Goal: Task Accomplishment & Management: Use online tool/utility

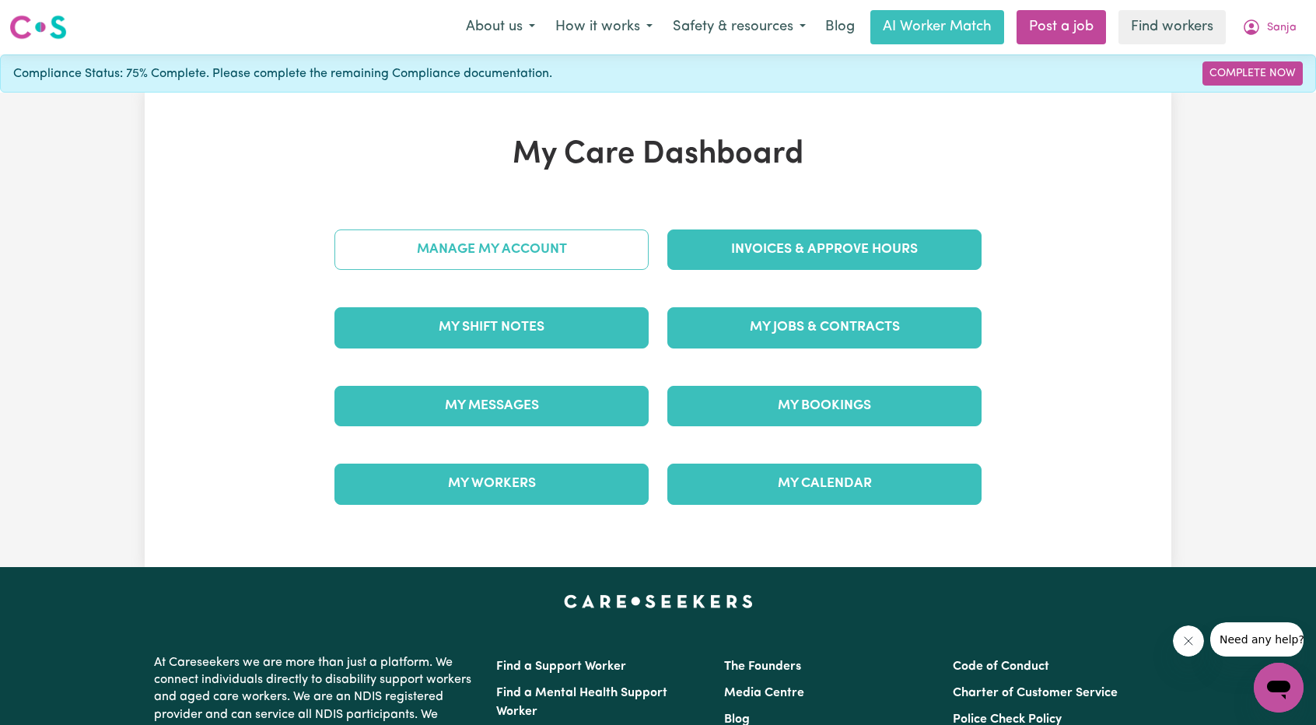
click at [513, 261] on link "Manage My Account" at bounding box center [491, 249] width 314 height 40
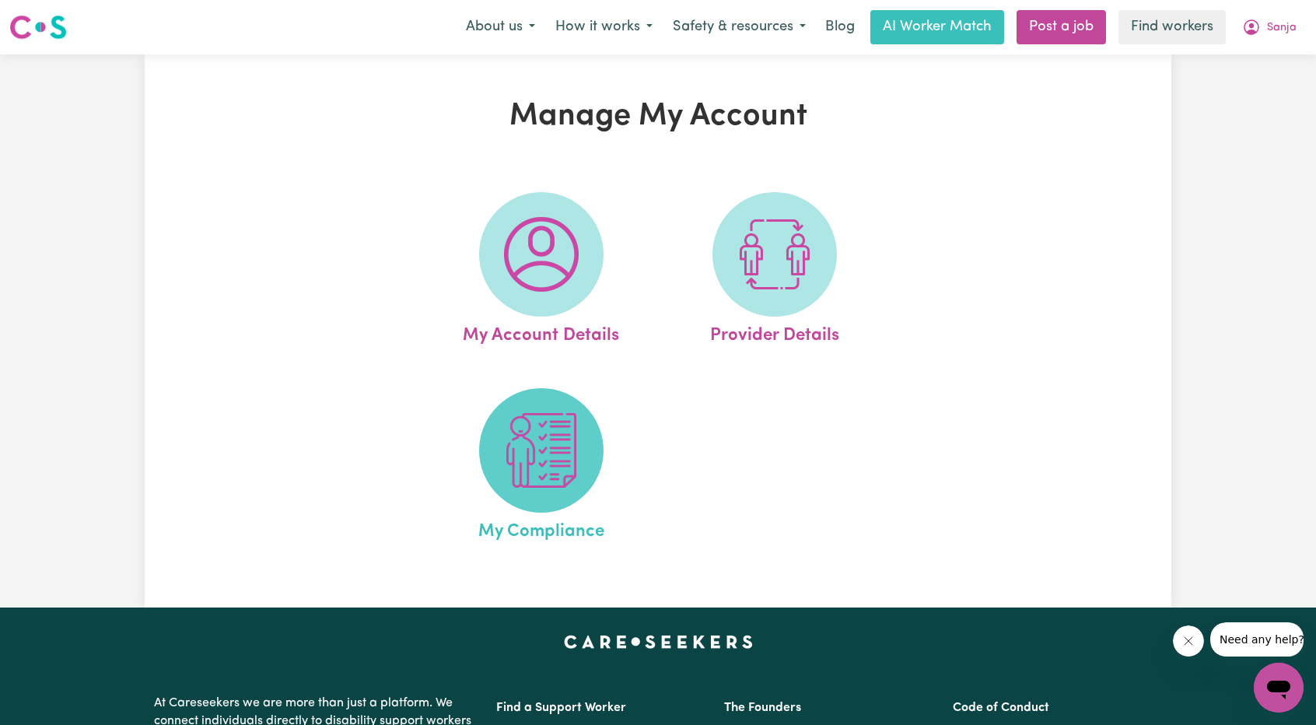
click at [571, 471] on img at bounding box center [541, 450] width 75 height 75
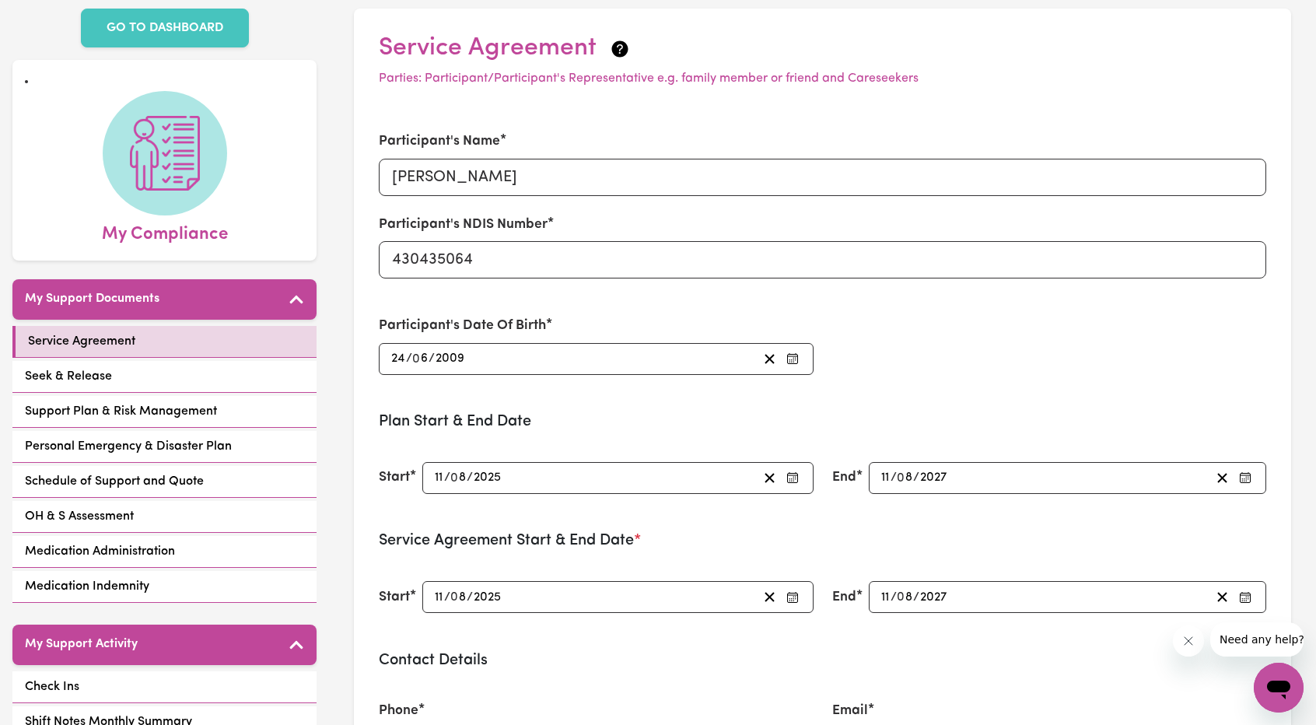
scroll to position [78, 0]
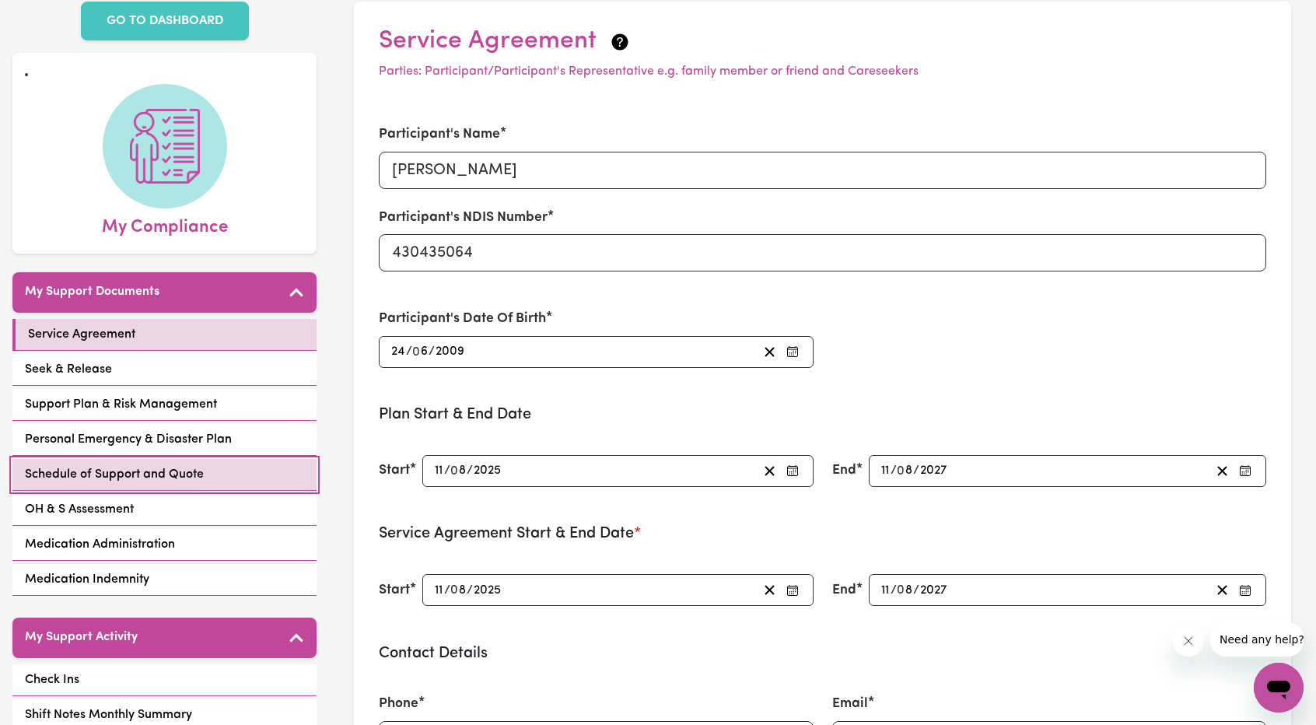
click at [132, 465] on span "Schedule of Support and Quote" at bounding box center [114, 474] width 179 height 19
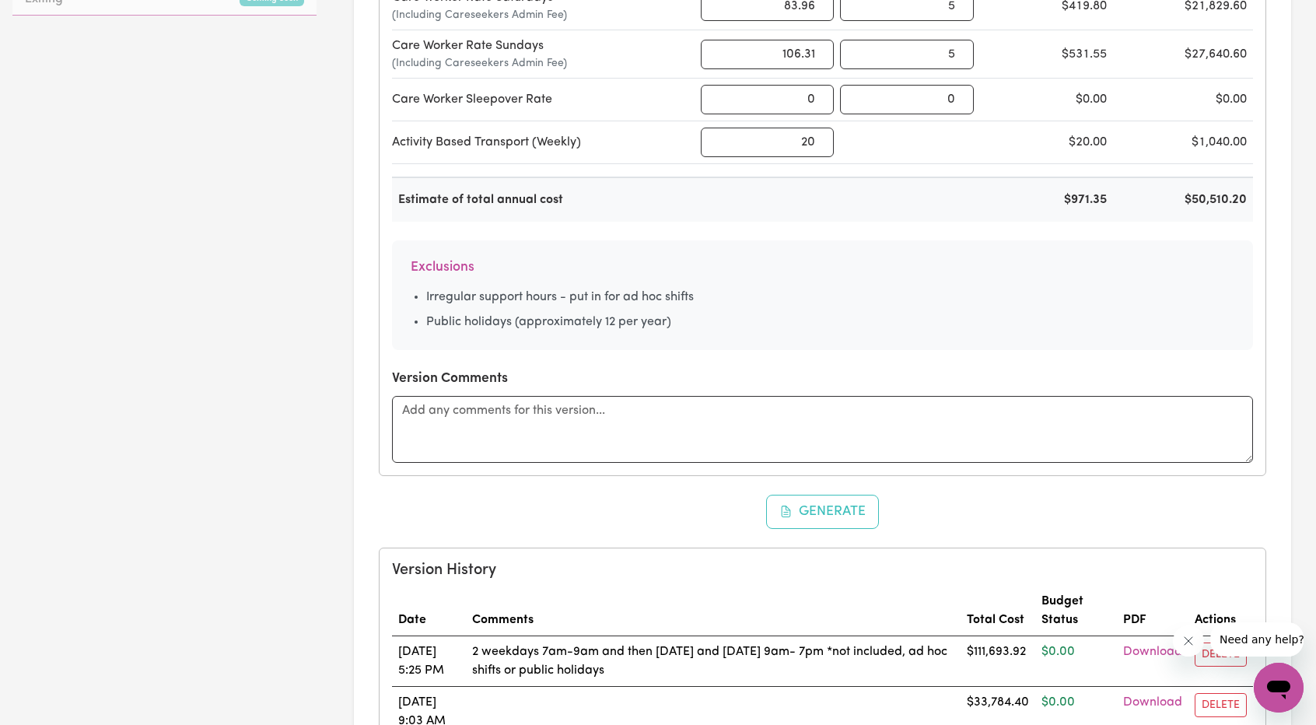
scroll to position [1089, 0]
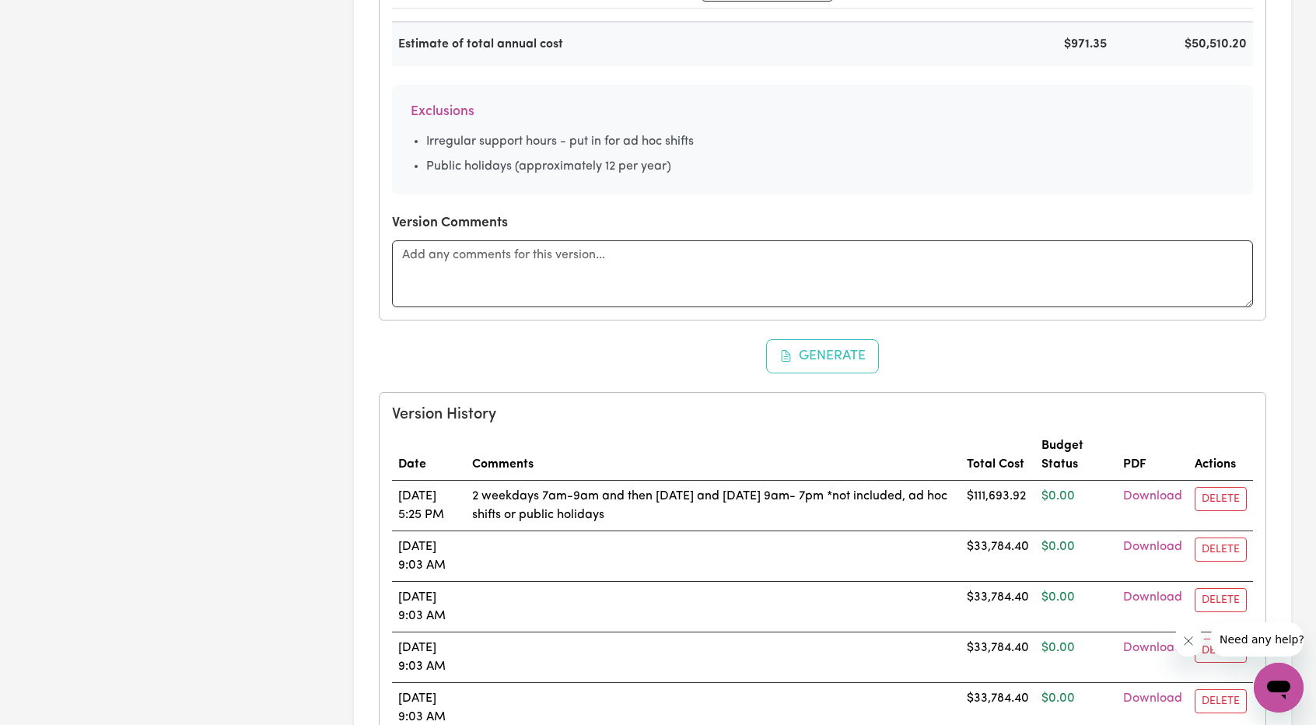
drag, startPoint x: 619, startPoint y: 503, endPoint x: 504, endPoint y: 497, distance: 115.3
click at [504, 497] on td "2 weekdays 7am-9am and then [DATE] and [DATE] 9am- 7pm *not included, ad hoc sh…" at bounding box center [713, 506] width 495 height 51
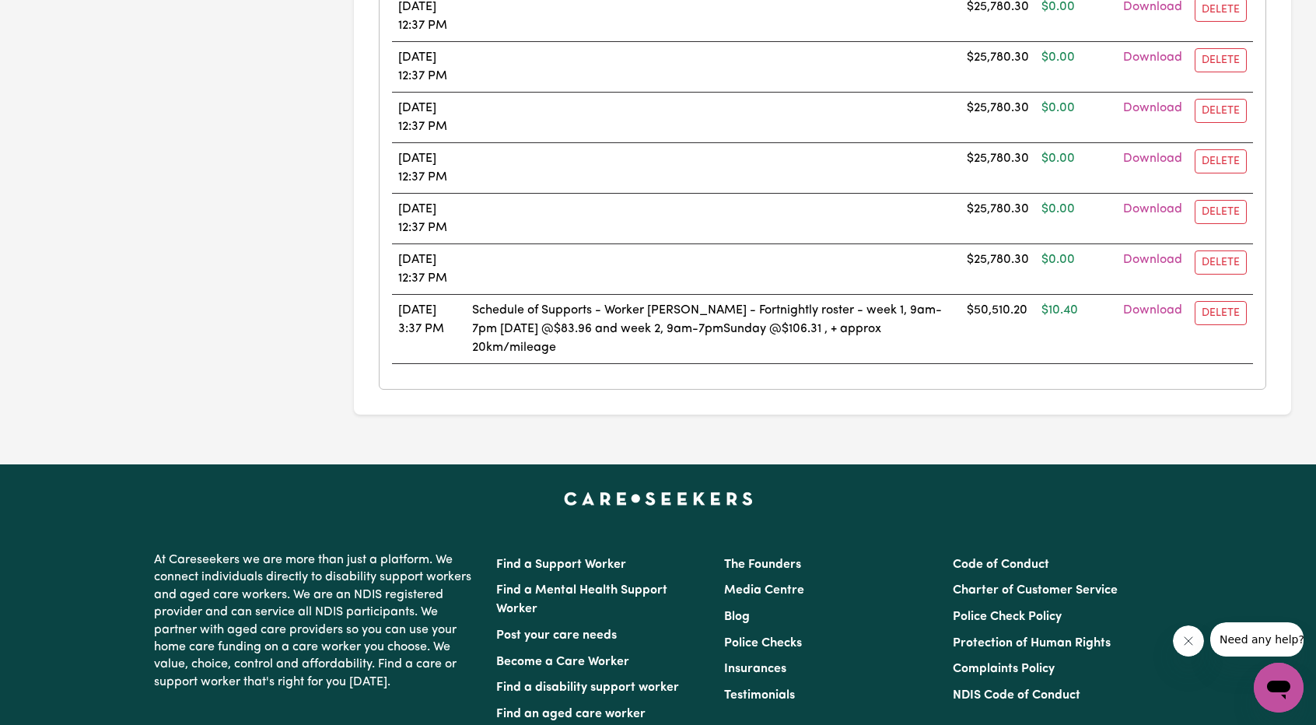
scroll to position [2022, 0]
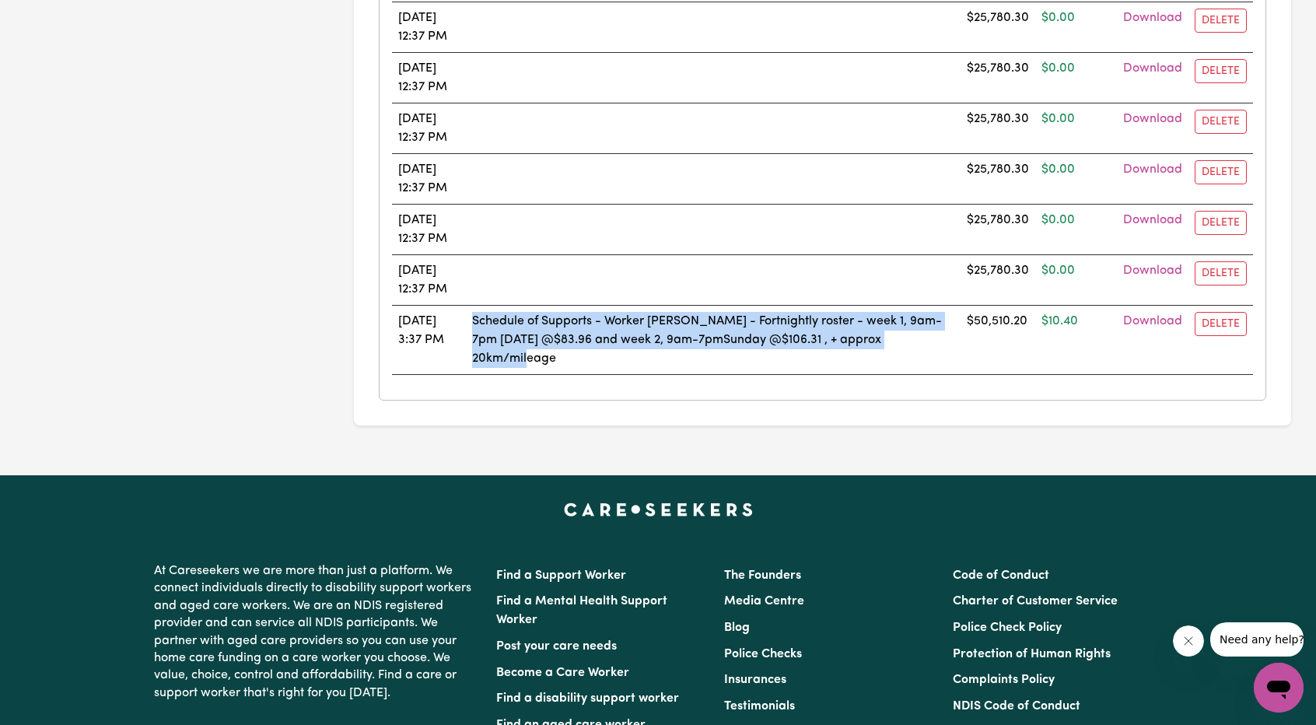
drag, startPoint x: 588, startPoint y: 343, endPoint x: 499, endPoint y: 315, distance: 93.0
click at [499, 315] on td "Schedule of Supports - Worker [PERSON_NAME] - Fortnightly roster - week 1, 9am-…" at bounding box center [713, 340] width 495 height 69
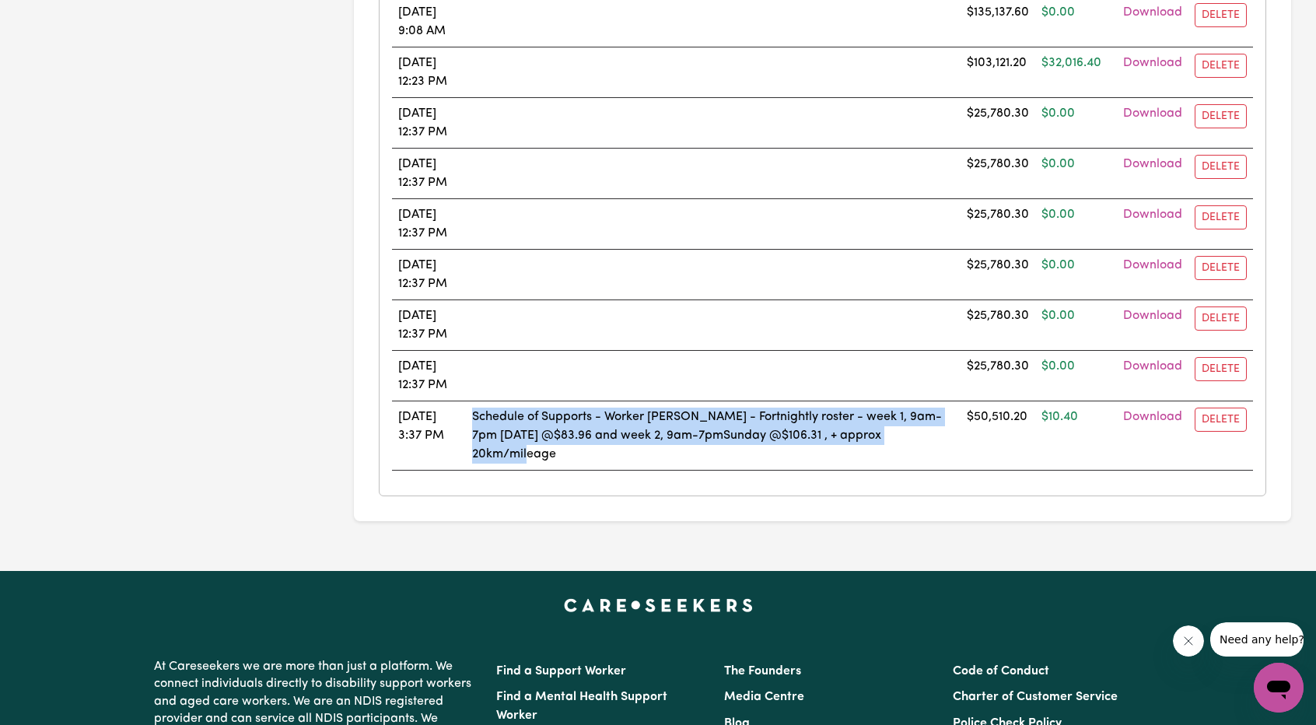
scroll to position [1789, 0]
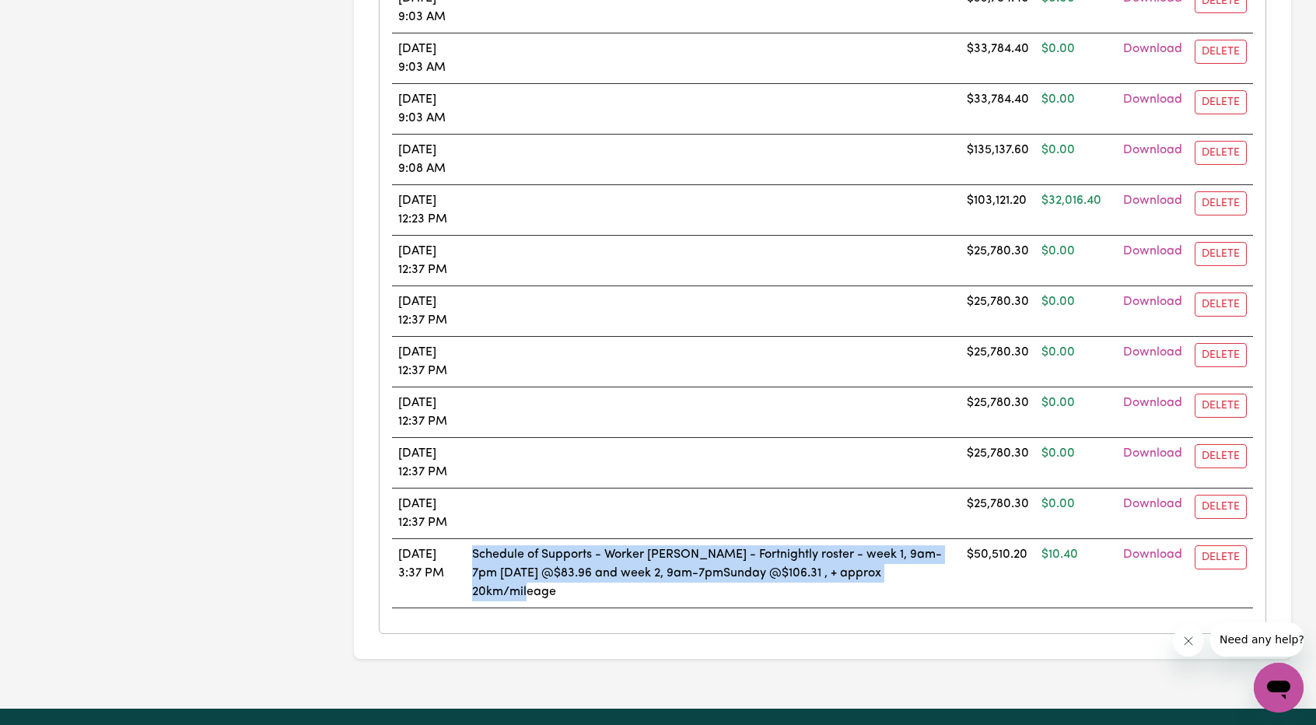
copy td "Schedule of Supports - Worker [PERSON_NAME] - Fortnightly roster - week 1, 9am-…"
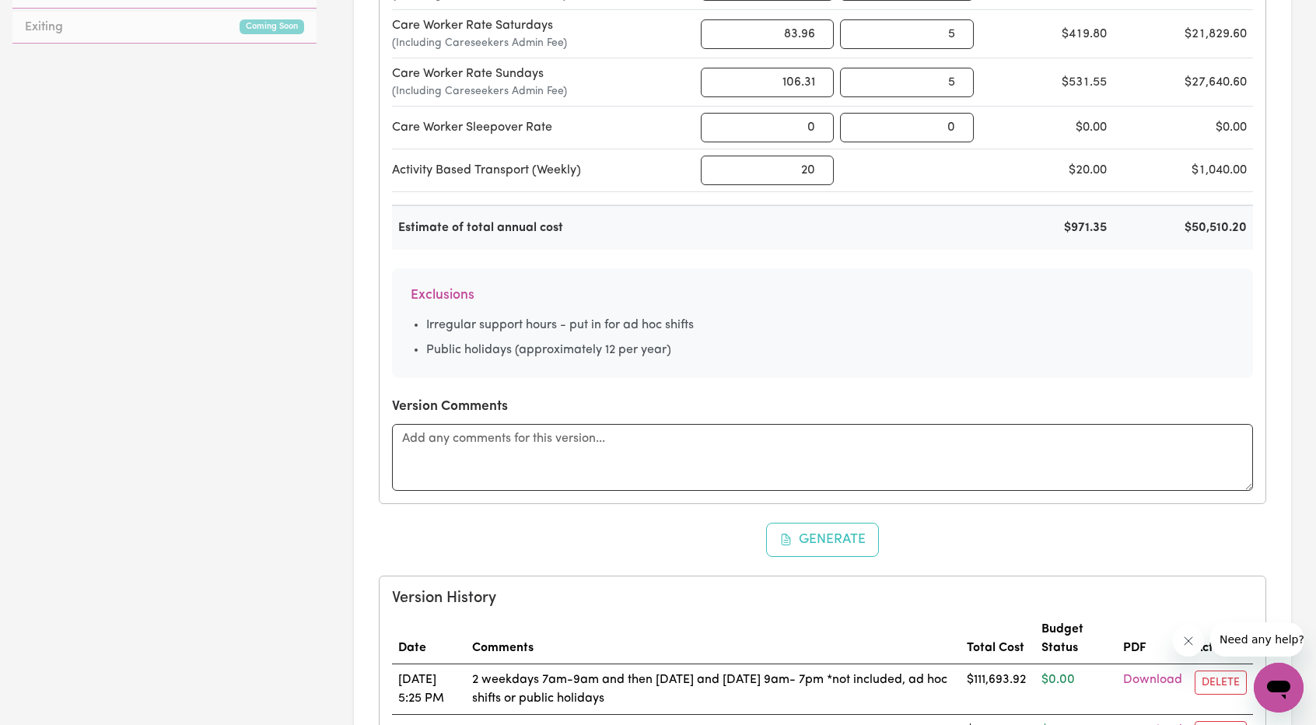
scroll to position [856, 0]
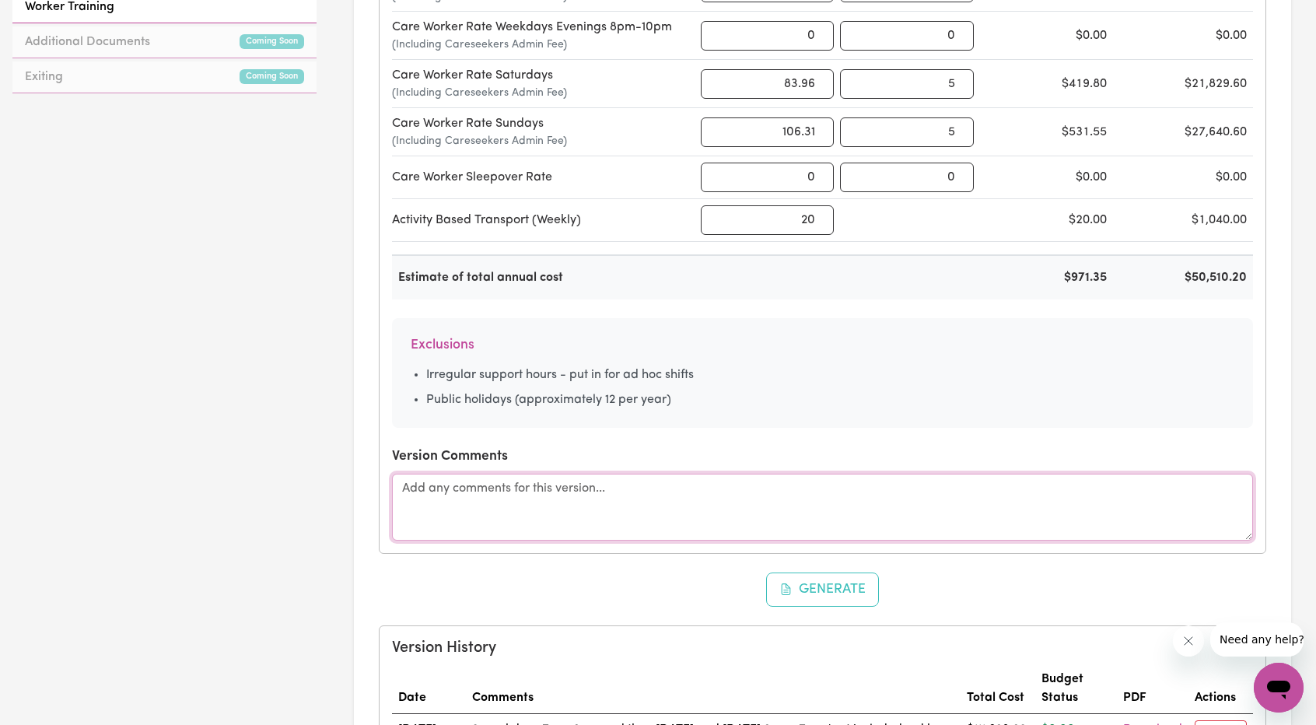
click at [495, 489] on textarea at bounding box center [822, 507] width 861 height 67
paste textarea "Schedule of Supports - Worker [PERSON_NAME] - Fortnightly roster - week 1, 9am-…"
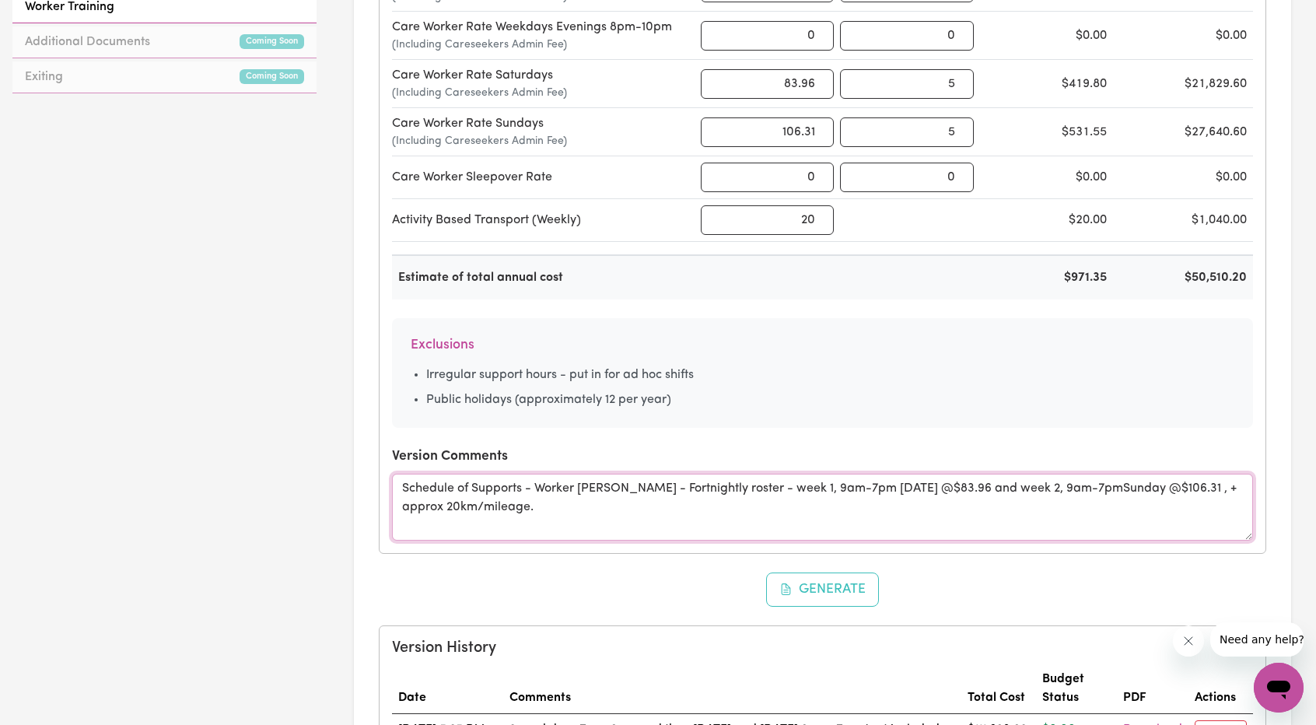
click at [632, 484] on textarea "Schedule of Supports - Worker [PERSON_NAME] - Fortnightly roster - week 1, 9am-…" at bounding box center [822, 507] width 861 height 67
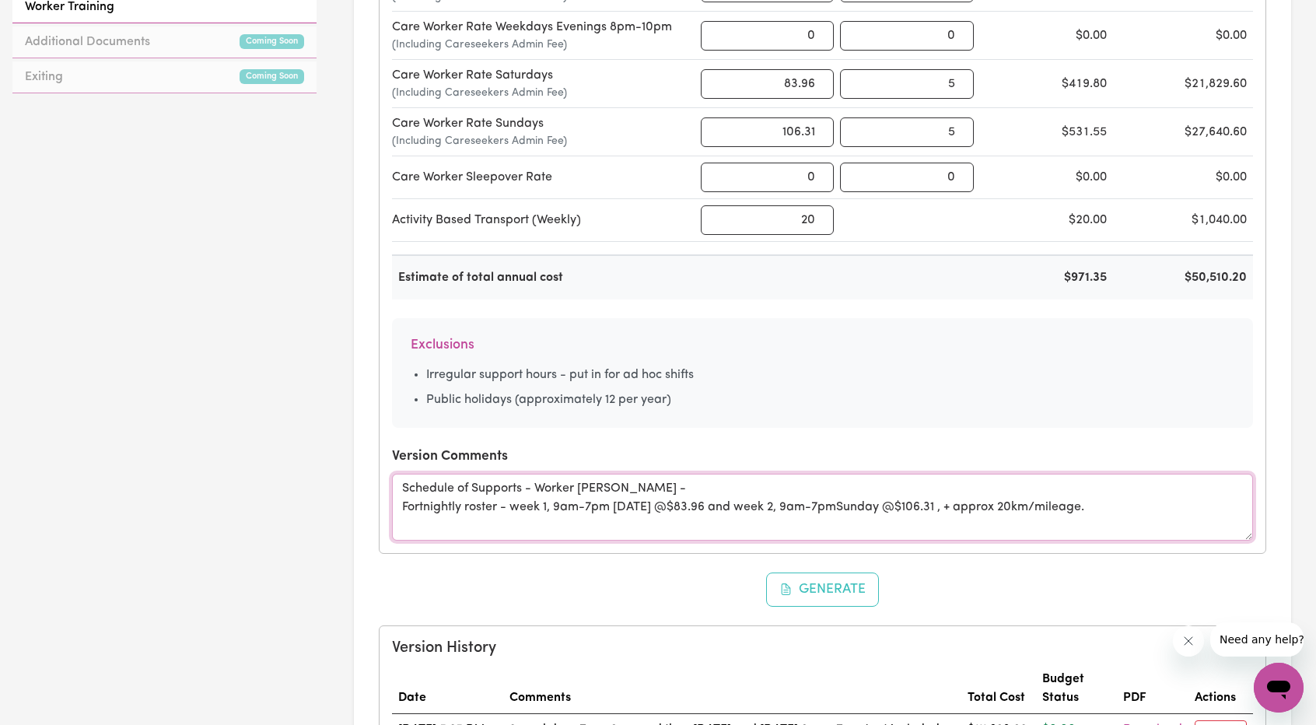
click at [1123, 502] on textarea "Schedule of Supports - Worker [PERSON_NAME] - Fortnightly roster - week 1, 9am-…" at bounding box center [822, 507] width 861 height 67
drag, startPoint x: 1177, startPoint y: 265, endPoint x: 1258, endPoint y: 287, distance: 84.5
click at [1258, 287] on div "Support Type Rate ($) Hours/Week Weekly Amount Annual Amount Care Worker Rate W…" at bounding box center [823, 223] width 886 height 660
copy div "$50,510.20"
click at [555, 528] on textarea "Schedule of Supports - Worker [PERSON_NAME] - Fortnightly roster - week 1, 9am-…" at bounding box center [822, 507] width 861 height 67
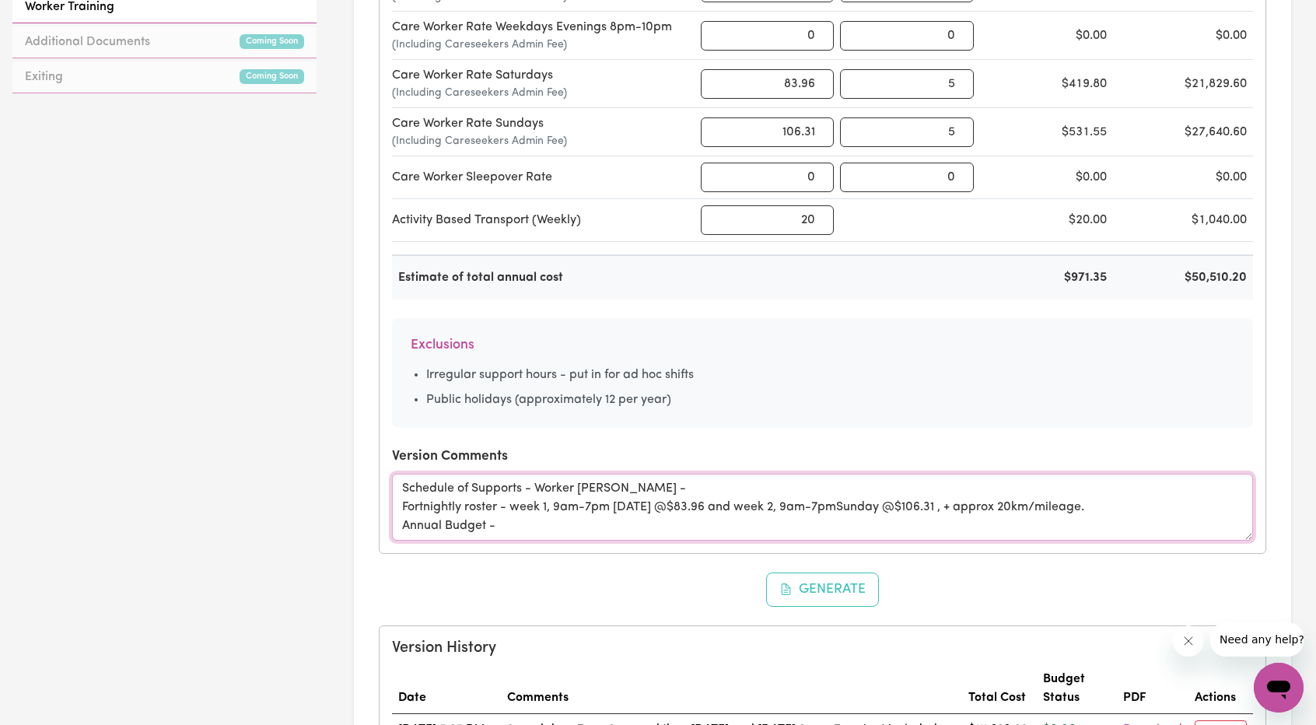
paste textarea "$50,510.20"
click at [492, 519] on textarea "Schedule of Supports - Worker [PERSON_NAME] - Fortnightly roster - week 1, 9am-…" at bounding box center [822, 507] width 861 height 67
click at [644, 515] on textarea "Schedule of Supports - Worker [PERSON_NAME] - Fortnightly roster - week 1, 9am-…" at bounding box center [822, 507] width 861 height 67
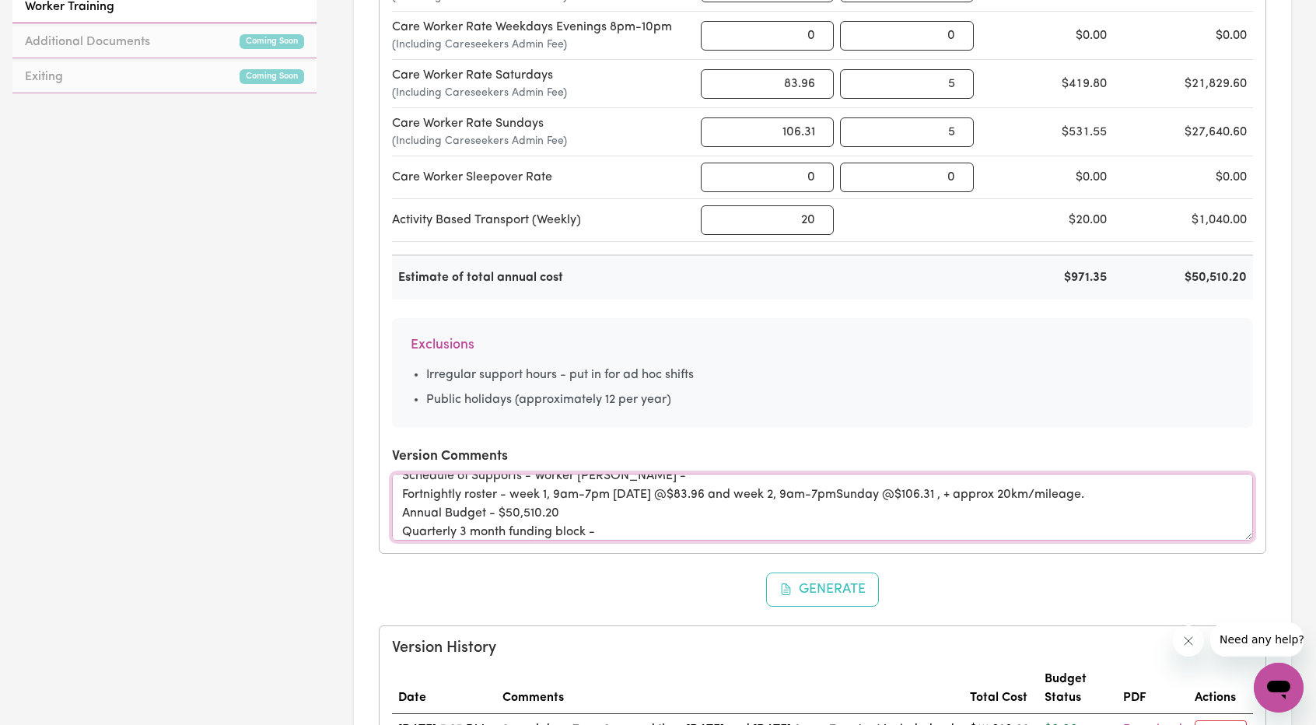
click at [621, 530] on textarea "Schedule of Supports - Worker [PERSON_NAME] - Fortnightly roster - week 1, 9am-…" at bounding box center [822, 507] width 861 height 67
paste textarea "$12,627.55."
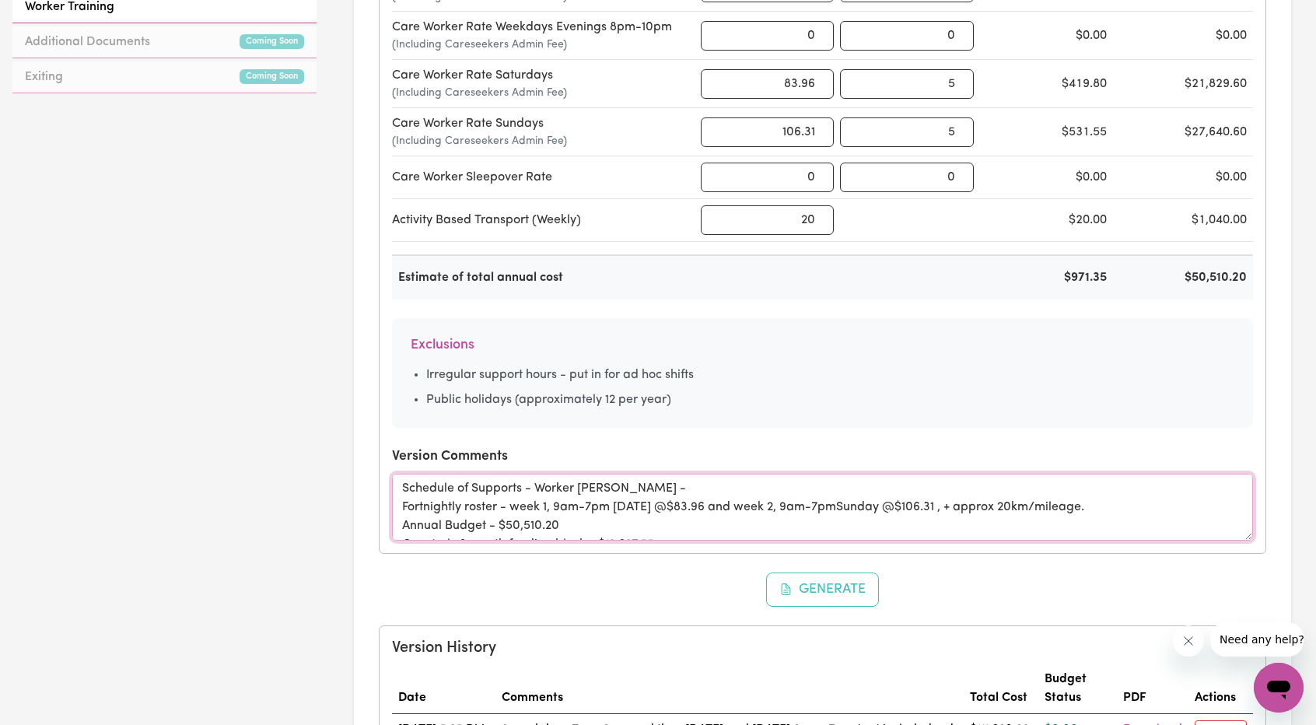
drag, startPoint x: 723, startPoint y: 522, endPoint x: 345, endPoint y: 413, distance: 393.4
click at [345, 413] on div "Schedule of Support and Quote These tools are to help you work out your budget …" at bounding box center [822, 372] width 987 height 2346
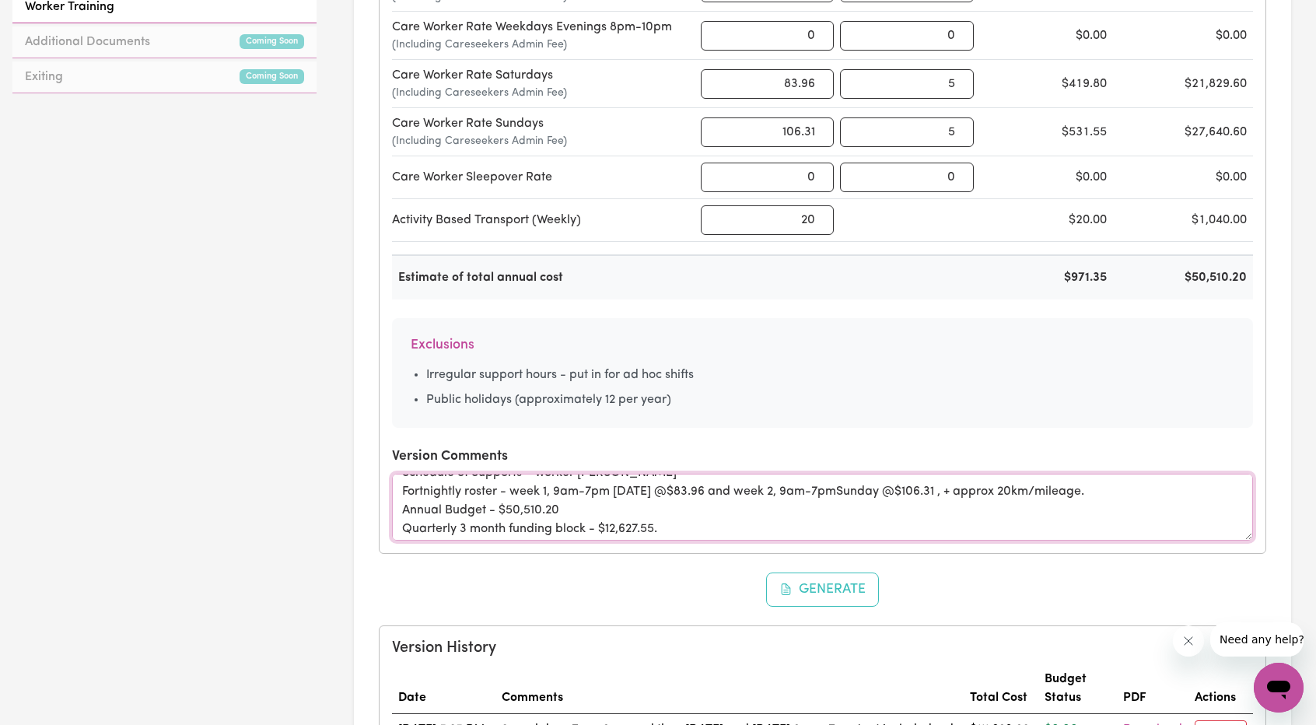
scroll to position [19, 0]
click at [747, 498] on textarea "Schedule of Supports - Worker [PERSON_NAME] - Fortnightly roster - week 1, 9am-…" at bounding box center [822, 507] width 861 height 67
click at [724, 514] on textarea "Schedule of Supports - Worker [PERSON_NAME] - Fortnightly roster - week 1, 9am-…" at bounding box center [822, 507] width 861 height 67
type textarea "Schedule of Supports - Worker [PERSON_NAME] - Fortnightly roster - week 1, 9am-…"
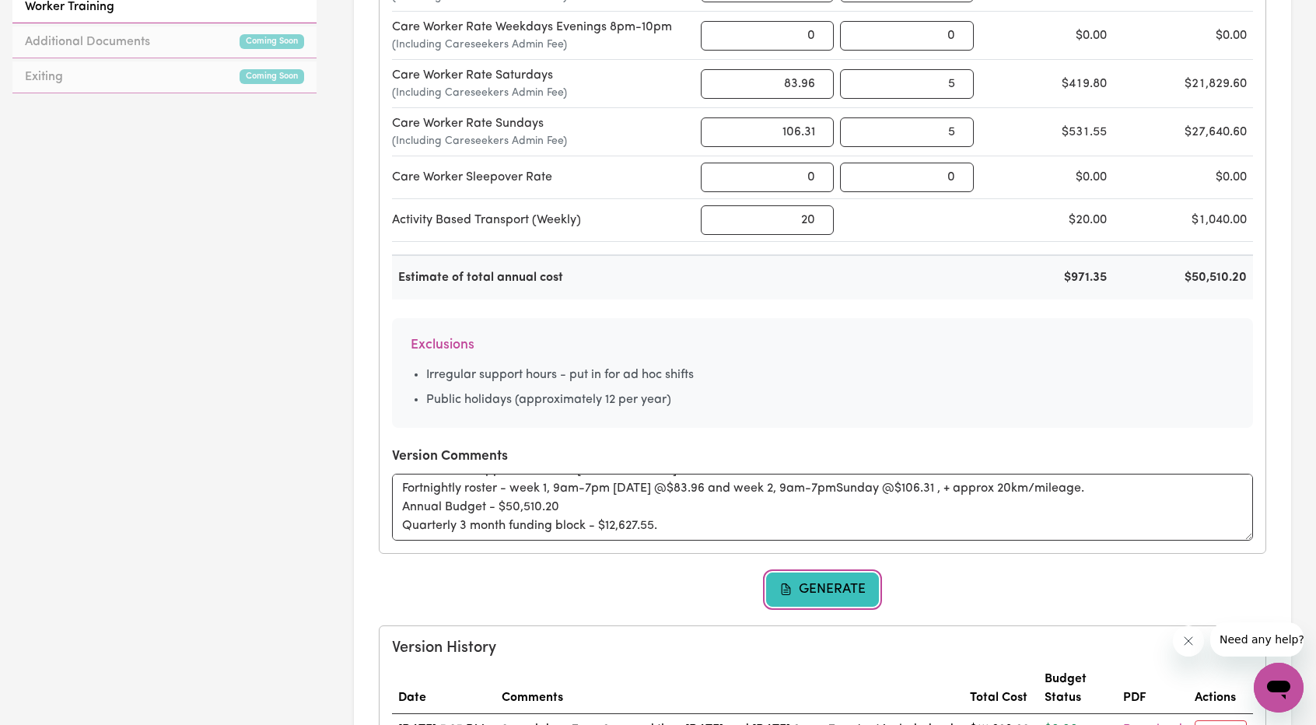
click at [824, 593] on button "Generate" at bounding box center [823, 589] width 114 height 34
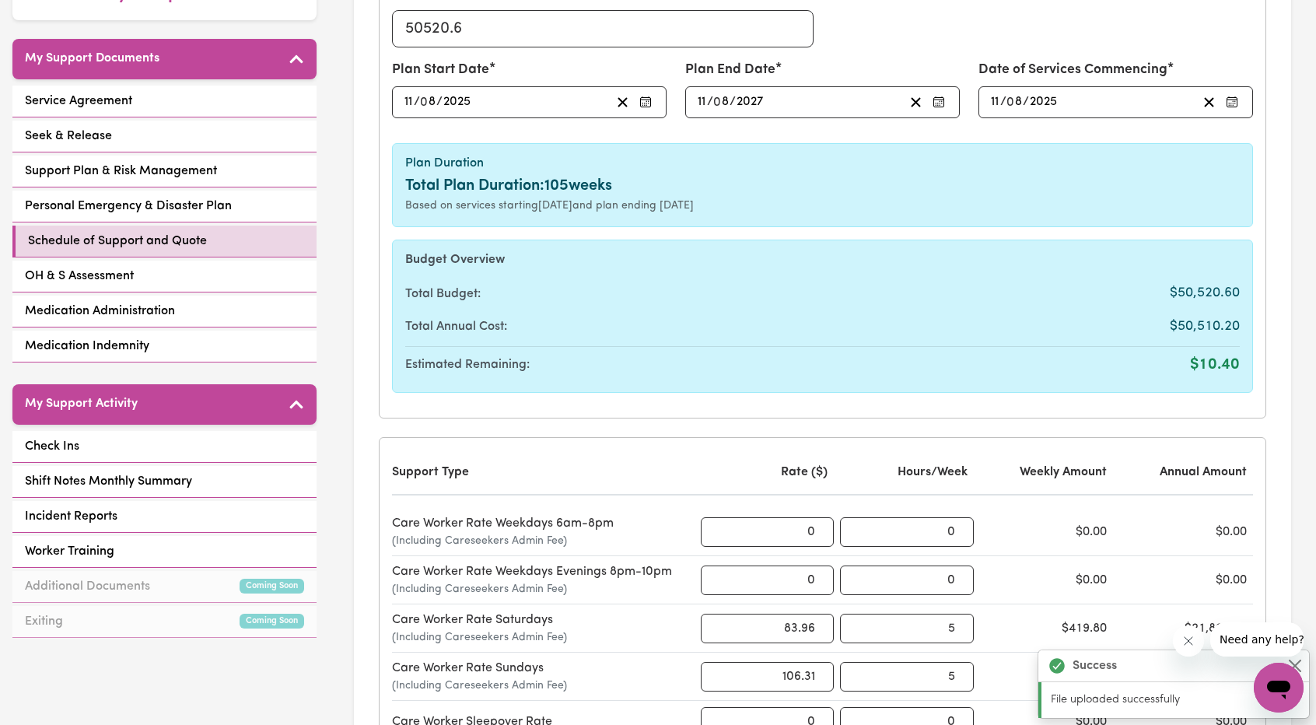
scroll to position [0, 0]
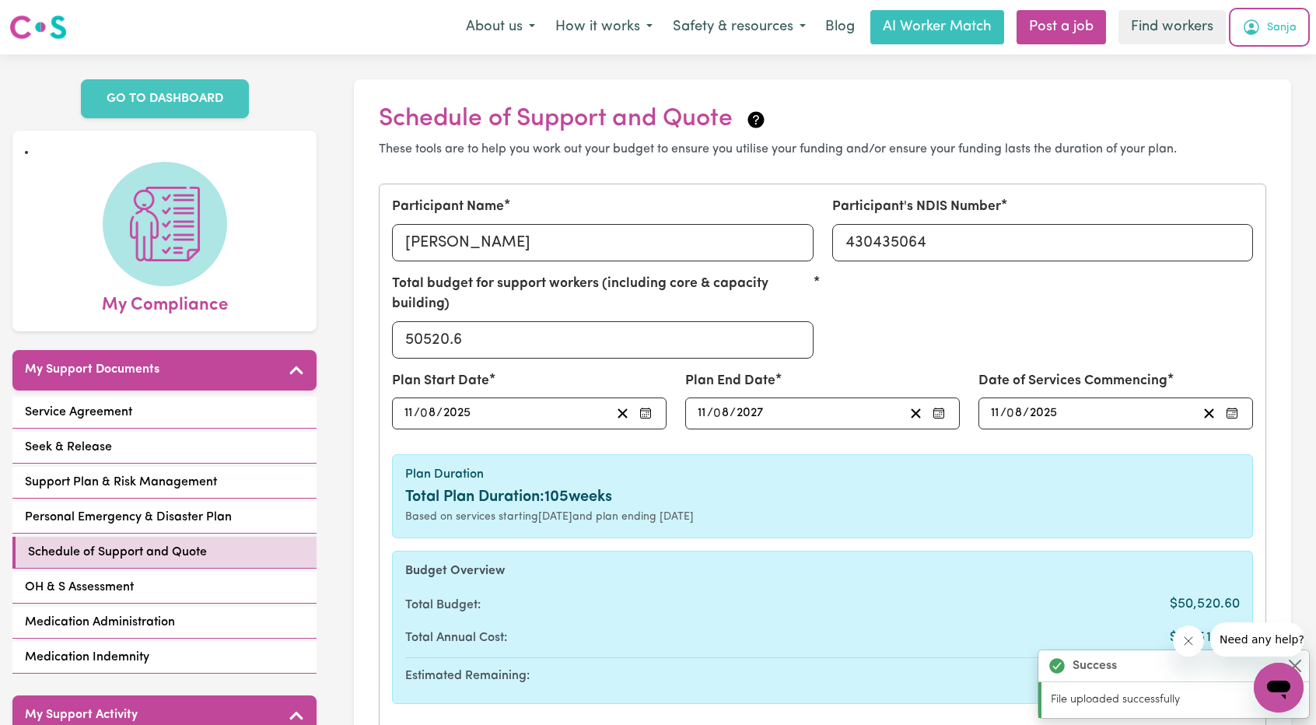
click at [1276, 16] on button "Sanja" at bounding box center [1269, 27] width 75 height 33
click at [1241, 101] on link "Logout" at bounding box center [1244, 90] width 123 height 30
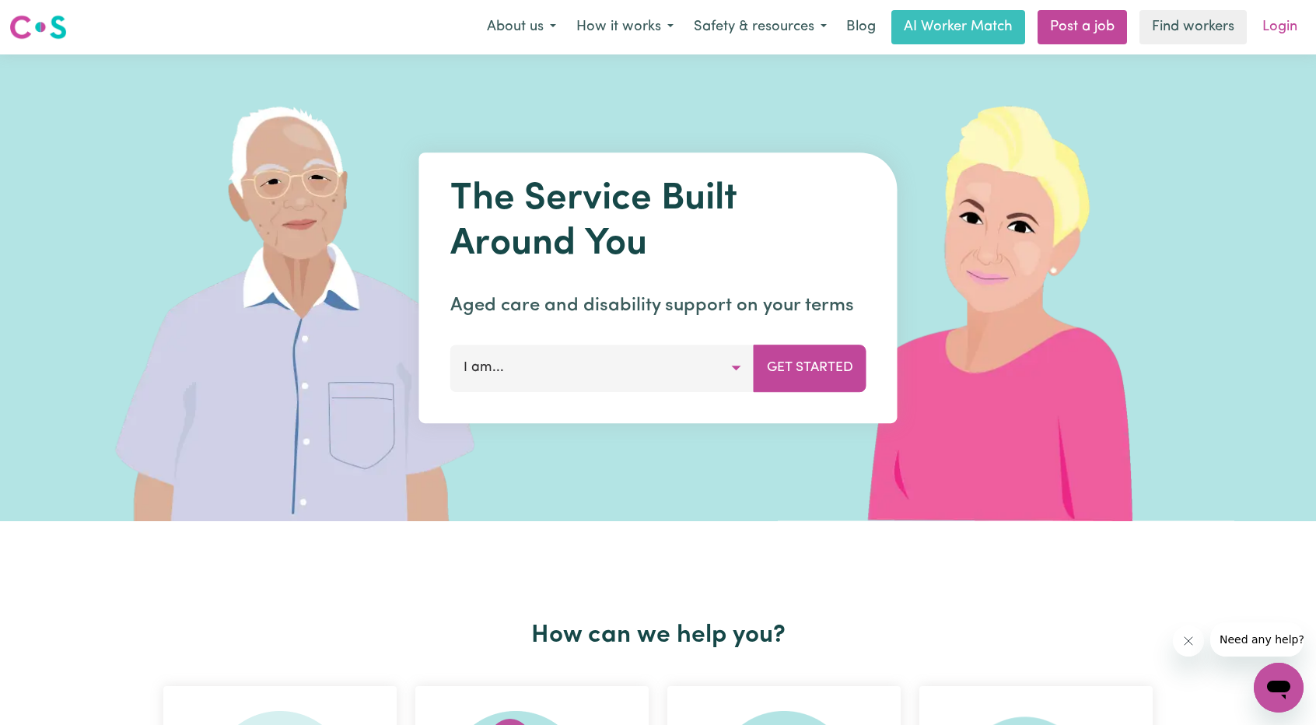
click at [1286, 24] on link "Login" at bounding box center [1280, 27] width 54 height 34
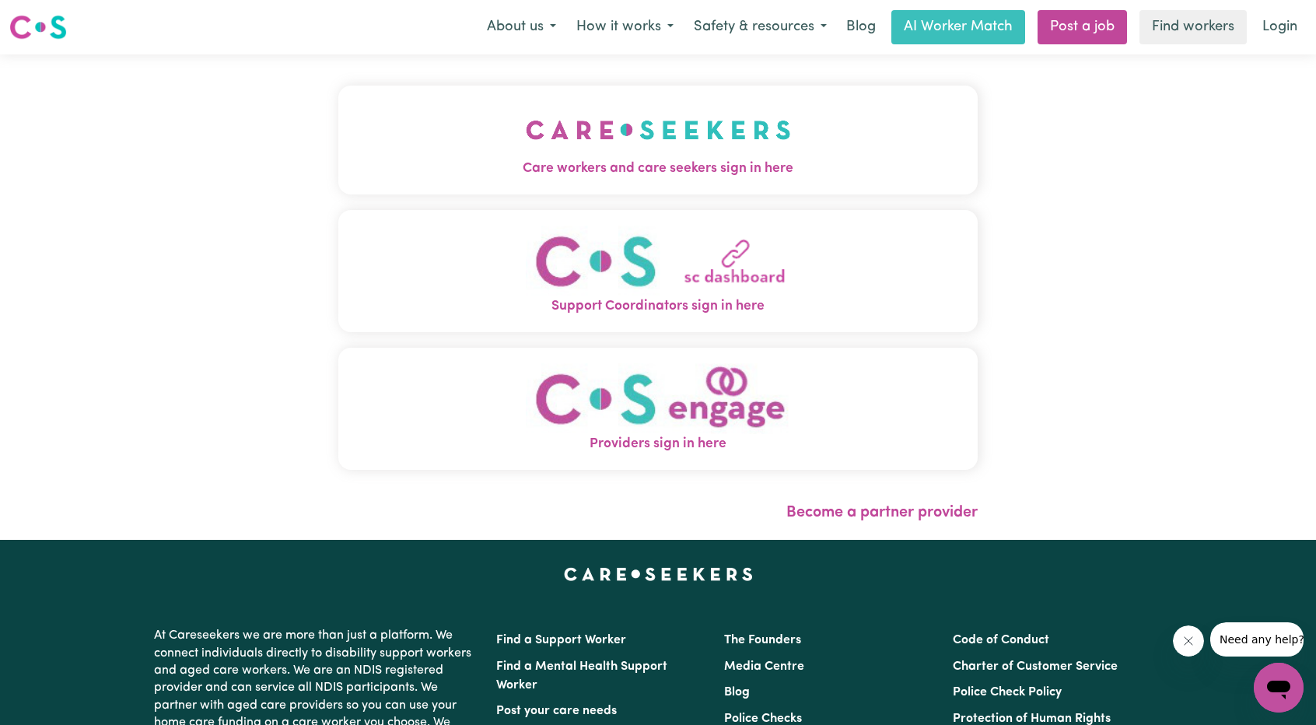
click at [551, 184] on button "Care workers and care seekers sign in here" at bounding box center [657, 140] width 639 height 109
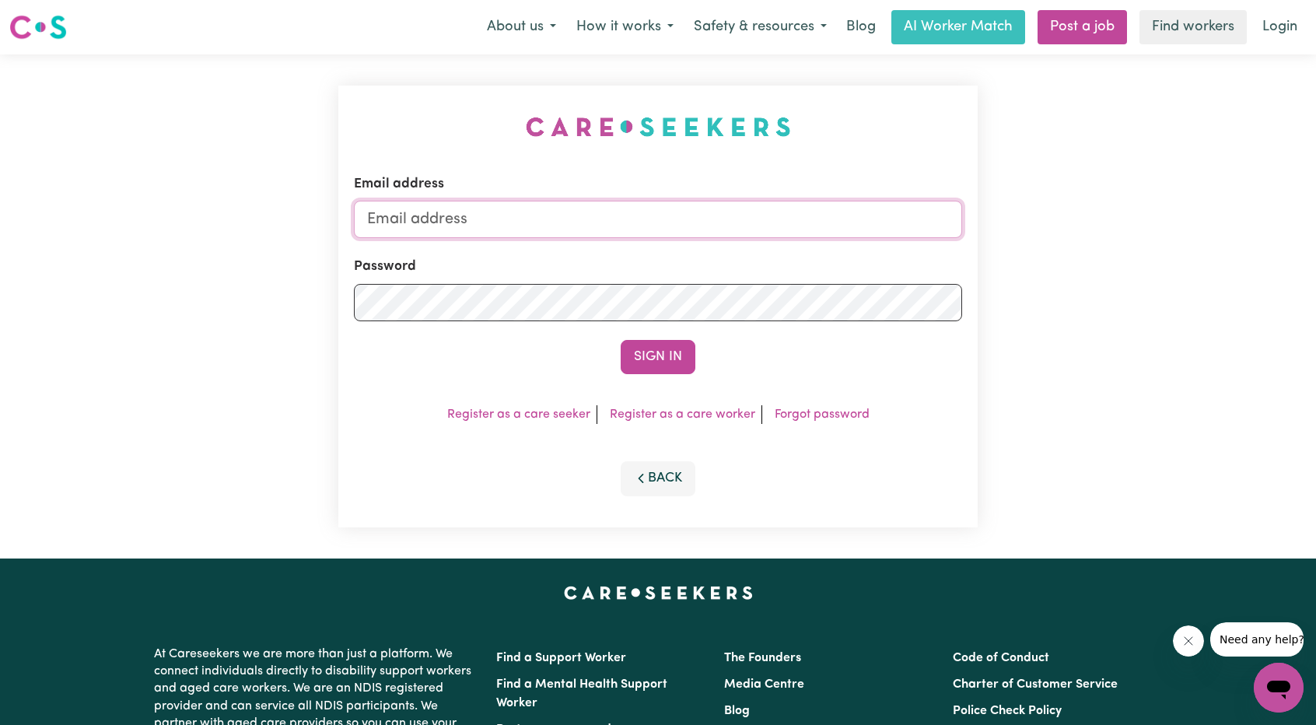
click at [530, 229] on input "Email address" at bounding box center [658, 219] width 608 height 37
drag, startPoint x: 446, startPoint y: 222, endPoint x: 901, endPoint y: 282, distance: 458.9
click at [885, 275] on form "Email address [EMAIL_ADDRESS][PERSON_NAME][DOMAIN_NAME] Password Sign In" at bounding box center [658, 274] width 608 height 200
type input "[EMAIL_ADDRESS][DOMAIN_NAME]"
click at [683, 359] on button "Sign In" at bounding box center [658, 357] width 75 height 34
